Goal: Information Seeking & Learning: Learn about a topic

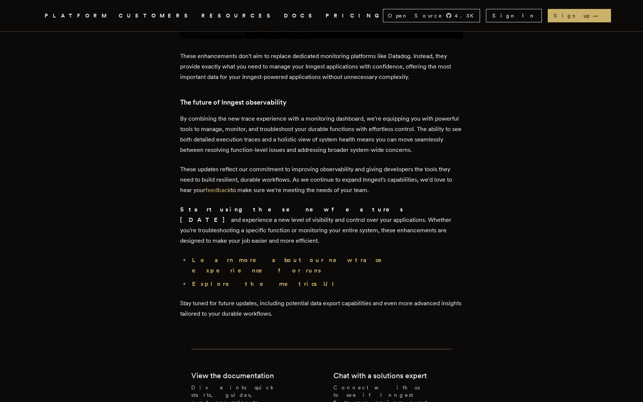
scroll to position [1974, 0]
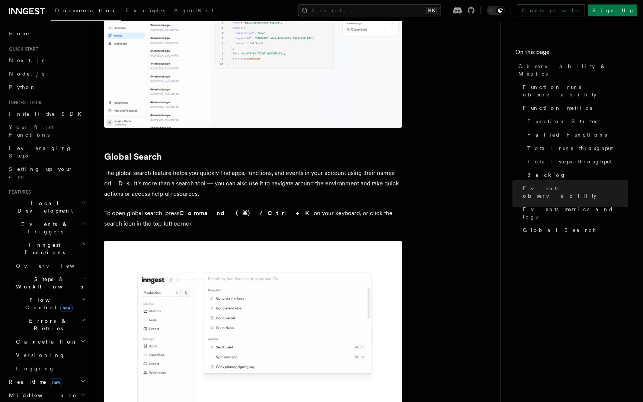
scroll to position [2407, 0]
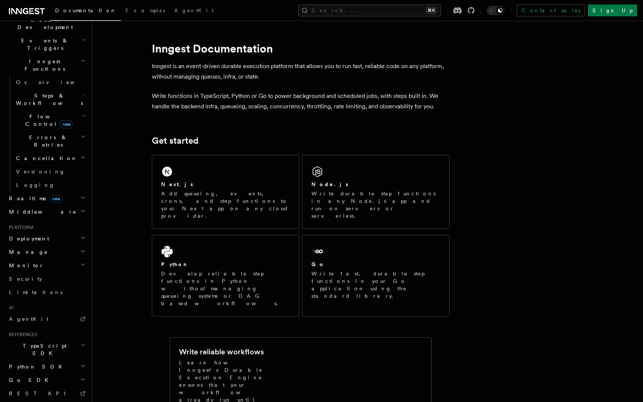
scroll to position [193, 0]
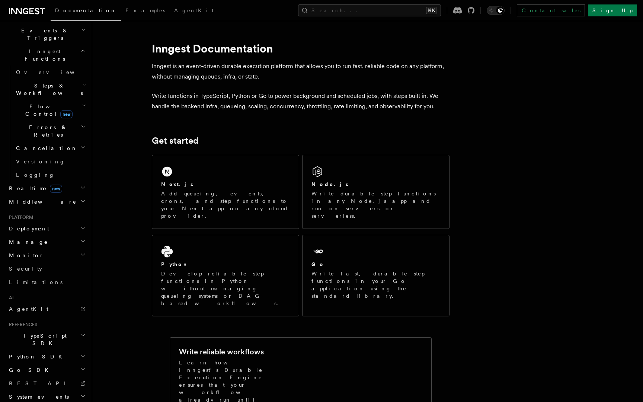
click at [75, 248] on h2 "Monitor" at bounding box center [46, 254] width 81 height 13
click at [57, 353] on span "Prometheus metrics" at bounding box center [51, 356] width 70 height 6
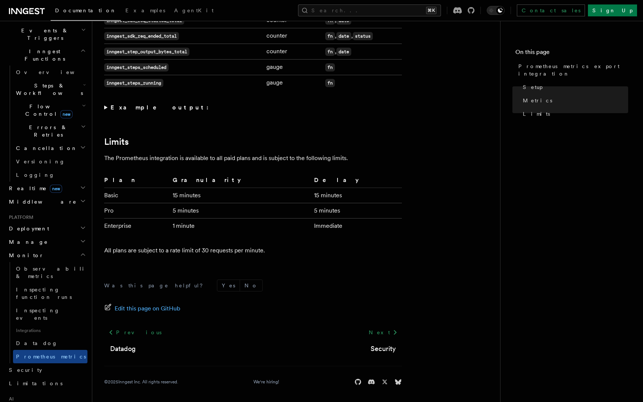
scroll to position [568, 0]
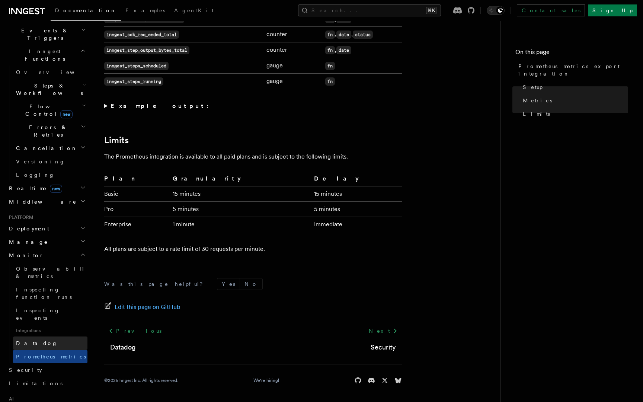
click at [52, 336] on link "Datadog" at bounding box center [50, 342] width 74 height 13
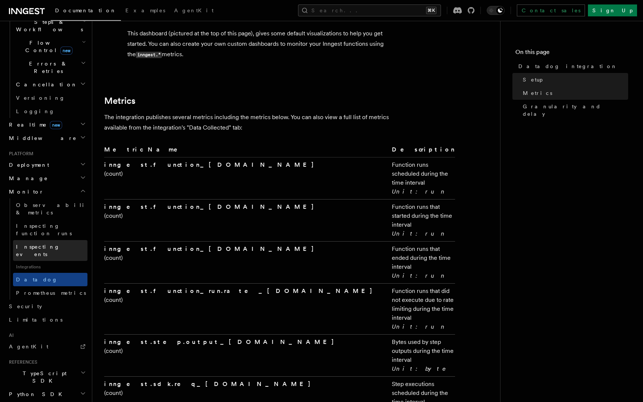
scroll to position [272, 0]
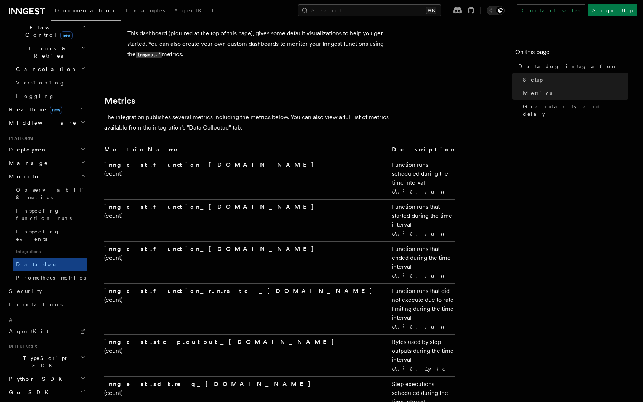
click at [0, 268] on header "Search... Documentation Examples AgentKit Home Quick start Next.js Node.js Pyth…" at bounding box center [46, 211] width 92 height 381
